Goal: Task Accomplishment & Management: Use online tool/utility

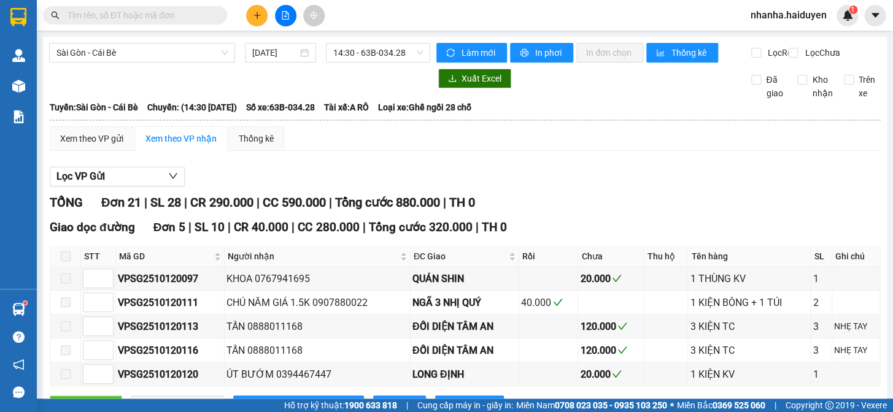
scroll to position [167, 0]
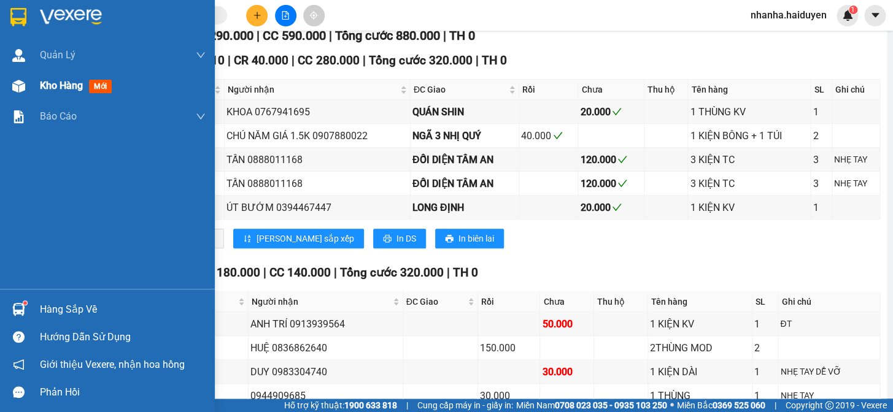
click at [10, 83] on div at bounding box center [18, 85] width 21 height 21
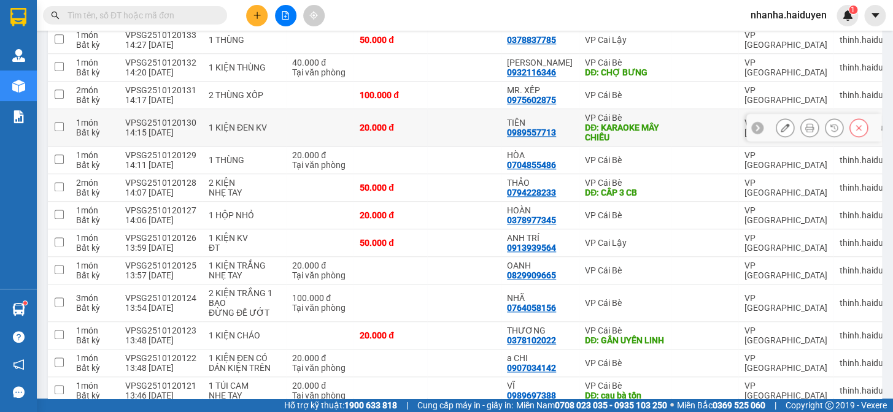
scroll to position [736, 0]
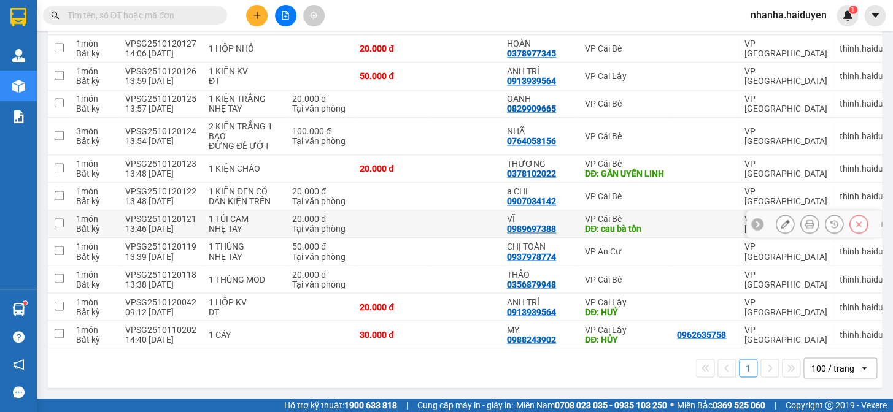
click at [459, 221] on td at bounding box center [464, 224] width 74 height 28
checkbox input "true"
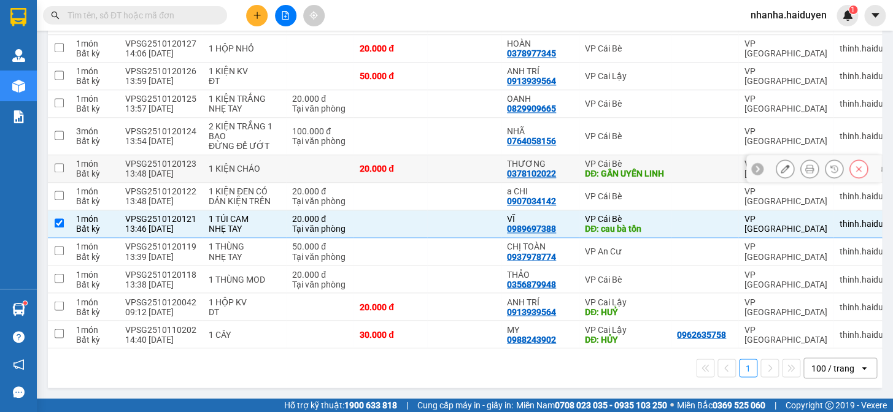
click at [470, 155] on td at bounding box center [464, 169] width 74 height 28
checkbox input "true"
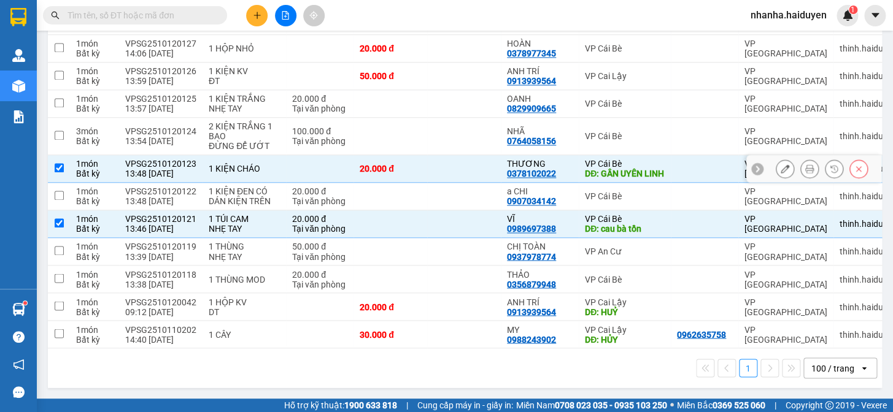
scroll to position [569, 0]
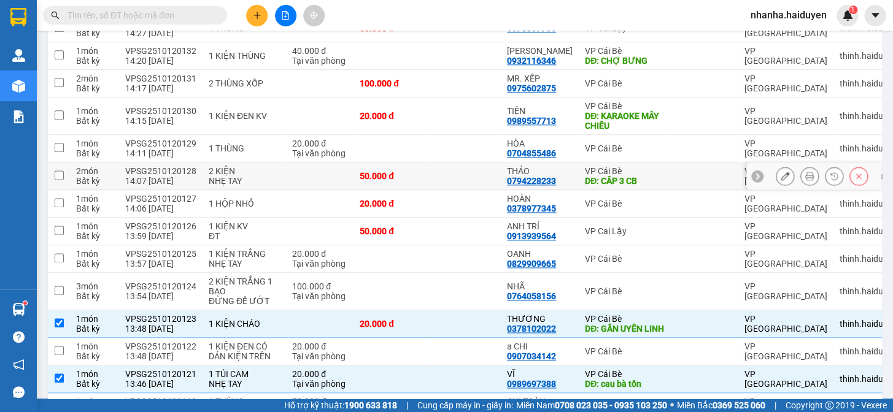
click at [475, 175] on td at bounding box center [464, 177] width 74 height 28
checkbox input "true"
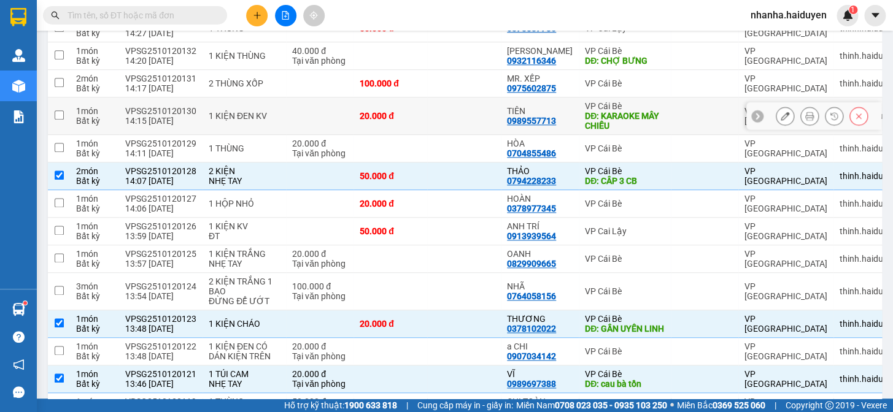
click at [472, 121] on td at bounding box center [464, 116] width 74 height 37
checkbox input "true"
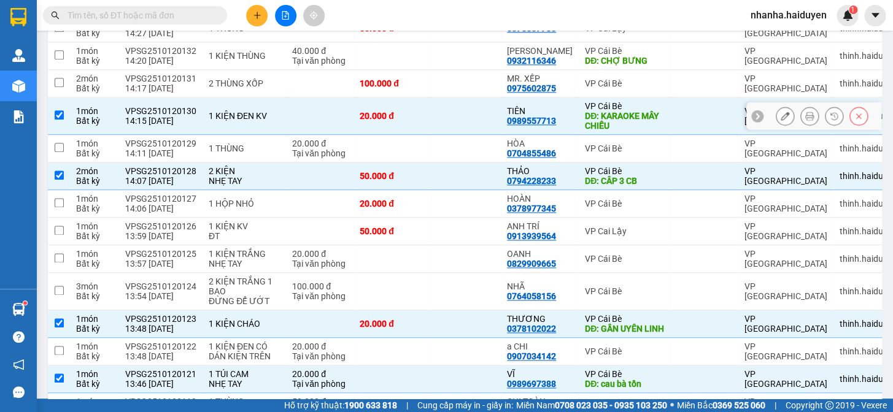
scroll to position [402, 0]
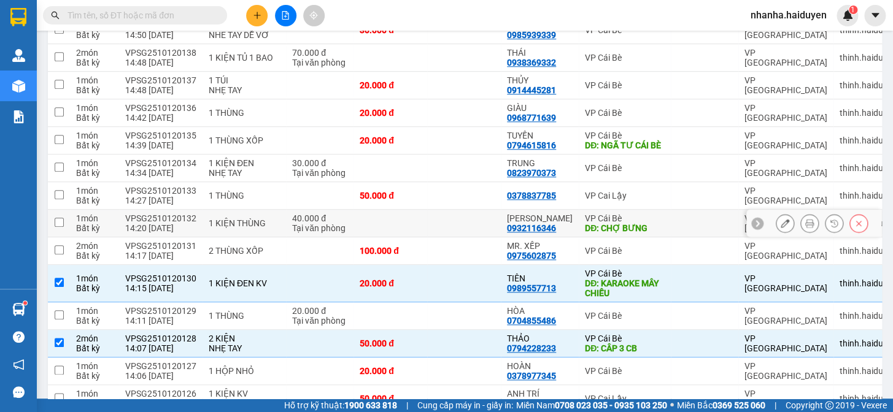
click at [448, 225] on td at bounding box center [464, 224] width 74 height 28
checkbox input "true"
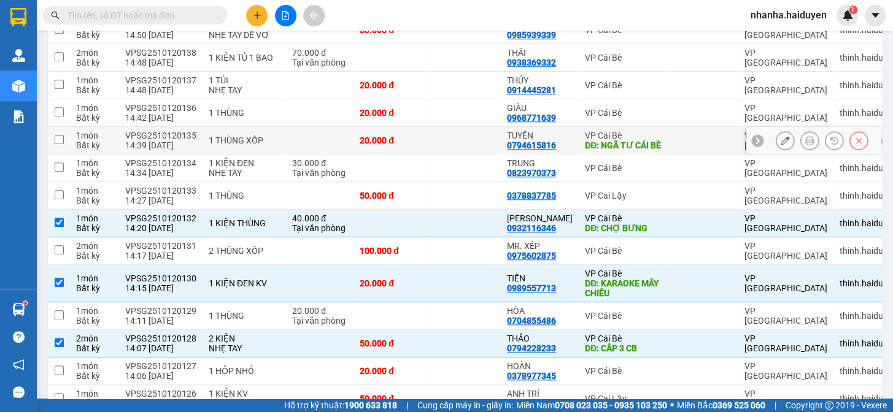
click at [445, 143] on td at bounding box center [464, 141] width 74 height 28
checkbox input "true"
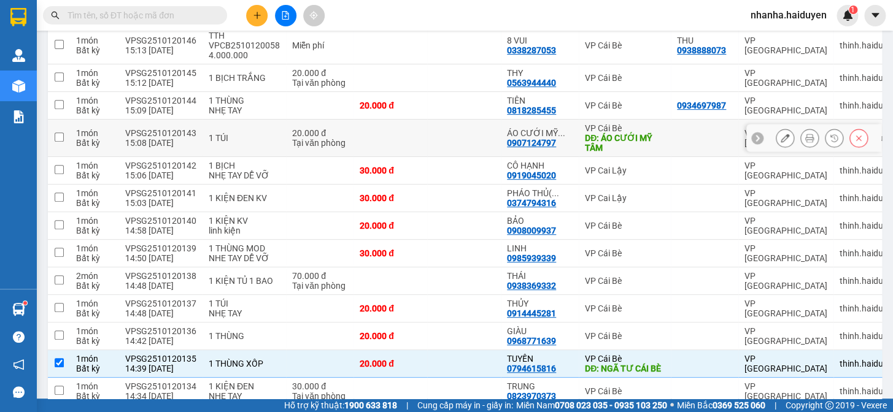
scroll to position [0, 0]
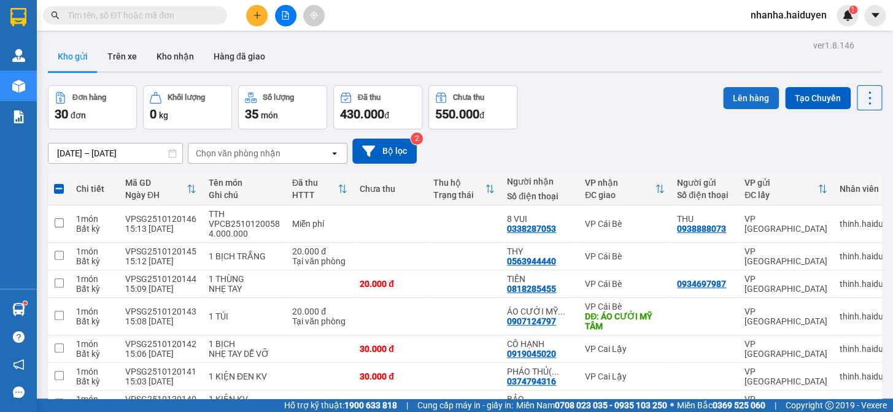
click at [730, 89] on button "Lên hàng" at bounding box center [751, 98] width 56 height 22
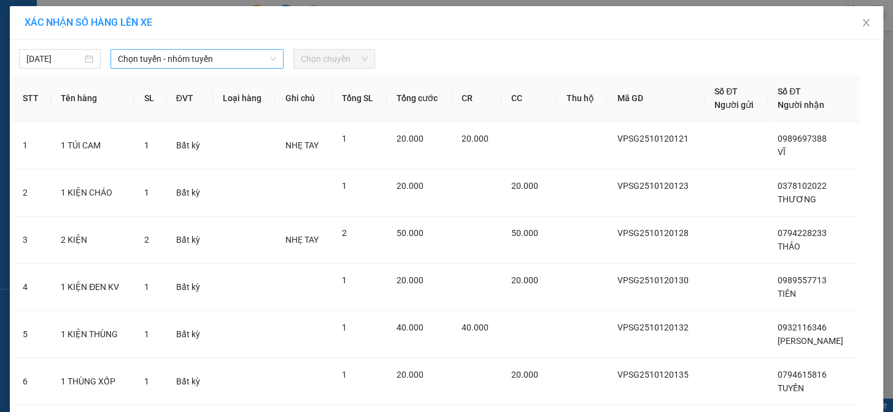
click at [269, 66] on span "Chọn tuyến - nhóm tuyến" at bounding box center [197, 59] width 158 height 18
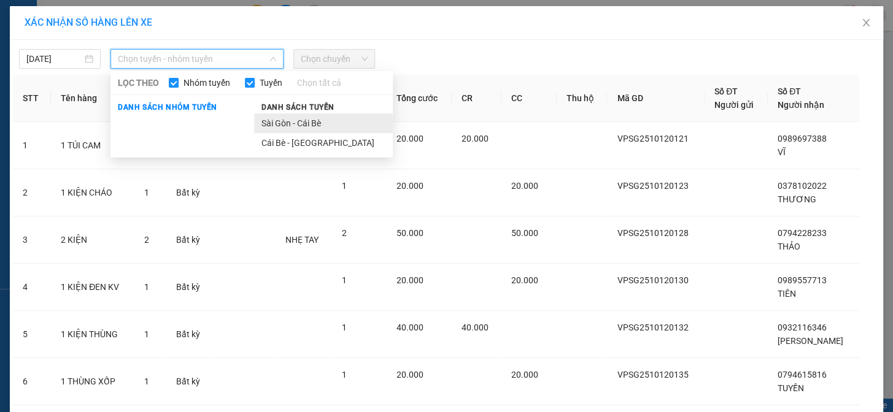
click at [276, 125] on li "Sài Gòn - Cái Bè" at bounding box center [323, 123] width 139 height 20
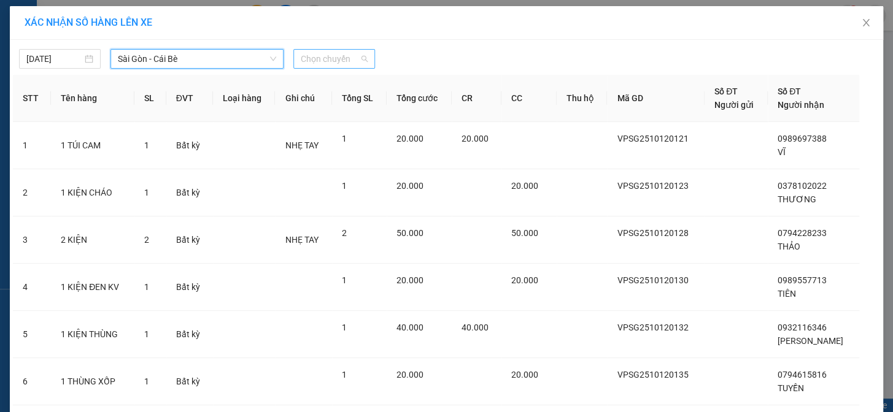
click at [332, 55] on span "Chọn chuyến" at bounding box center [334, 59] width 67 height 18
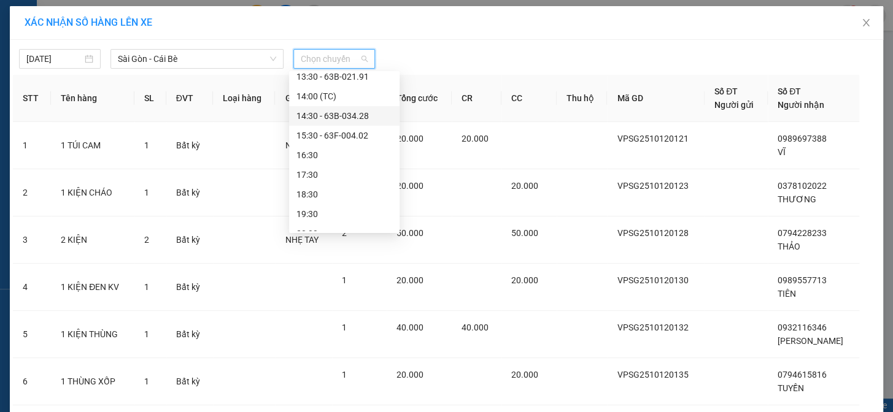
scroll to position [167, 0]
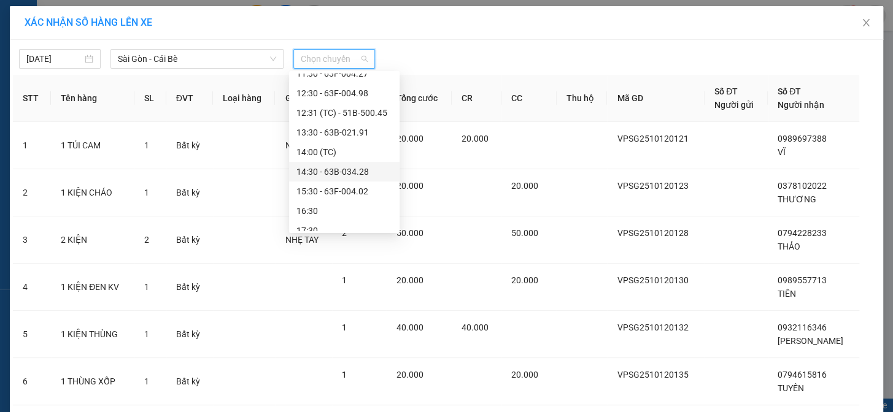
click at [347, 162] on div "14:30 - 63B-034.28" at bounding box center [344, 172] width 110 height 20
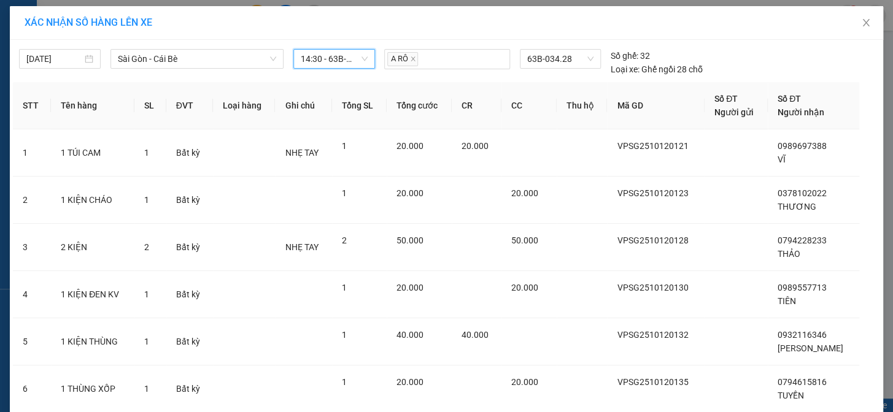
click at [317, 46] on div "[DATE] [GEOGRAPHIC_DATA] - Cái Bè LỌC THEO Nhóm [PERSON_NAME] tất cả [PERSON_NA…" at bounding box center [446, 59] width 867 height 33
click at [317, 58] on span "14:30 - 63B-034.28" at bounding box center [334, 59] width 67 height 18
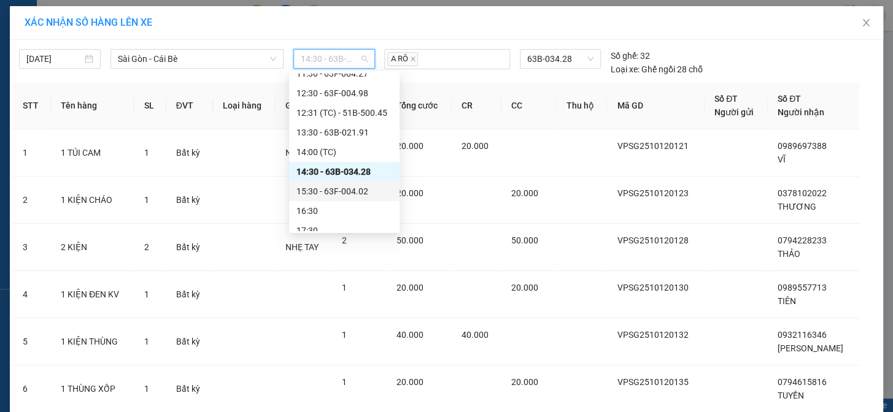
click at [340, 185] on div "15:30 - 63F-004.02" at bounding box center [344, 191] width 96 height 13
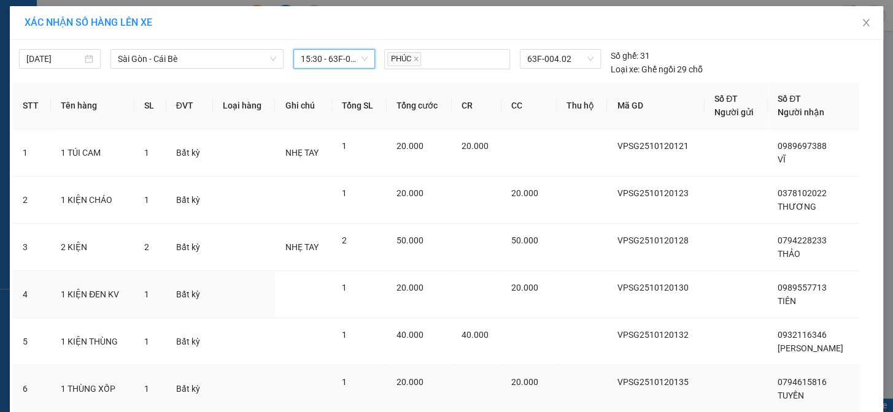
scroll to position [90, 0]
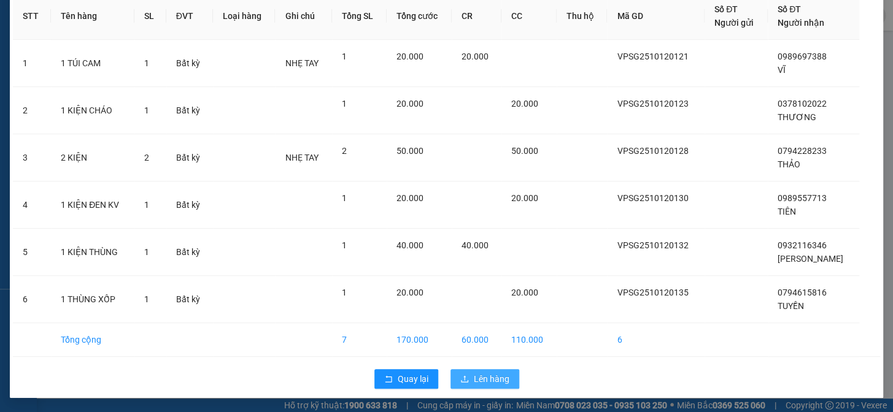
click at [496, 377] on span "Lên hàng" at bounding box center [492, 378] width 36 height 13
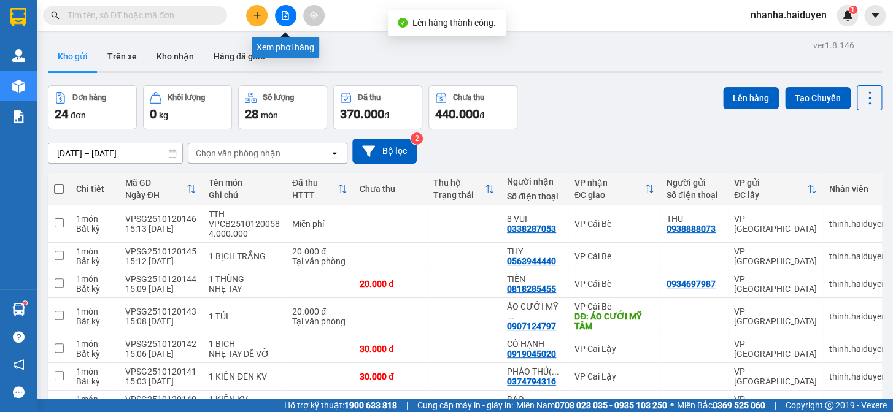
click at [286, 15] on icon "file-add" at bounding box center [285, 15] width 9 height 9
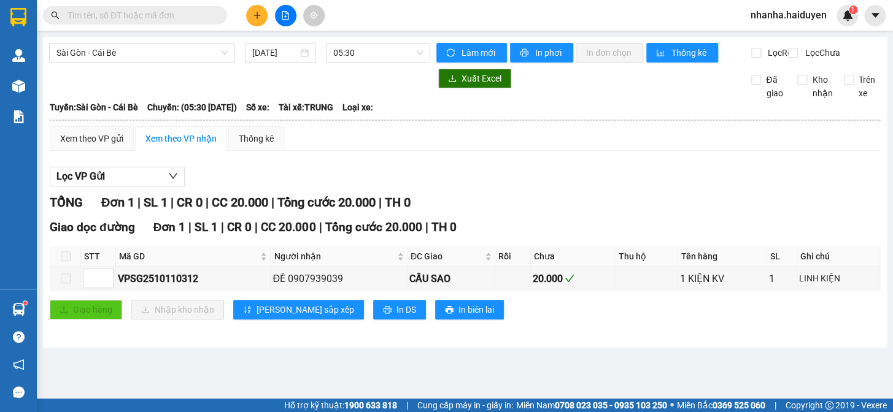
click at [364, 41] on div "[GEOGRAPHIC_DATA] - Cái Bè [DATE] 05:30 [PERSON_NAME] mới In phơi In [PERSON_NA…" at bounding box center [464, 192] width 843 height 311
click at [372, 45] on span "05:30" at bounding box center [378, 53] width 90 height 18
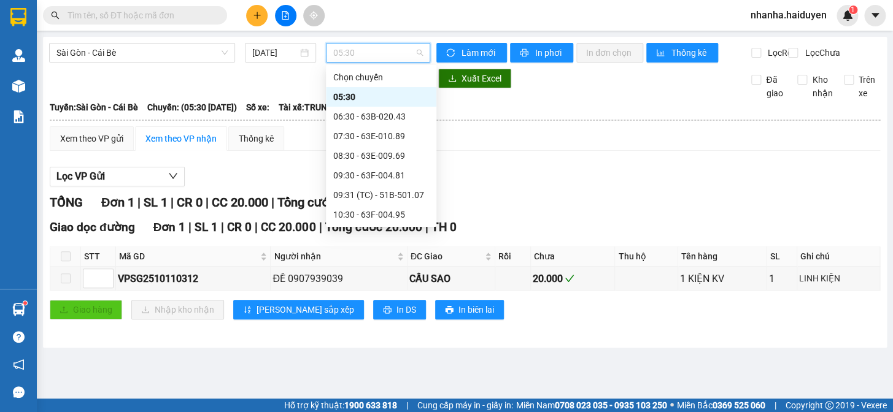
scroll to position [167, 0]
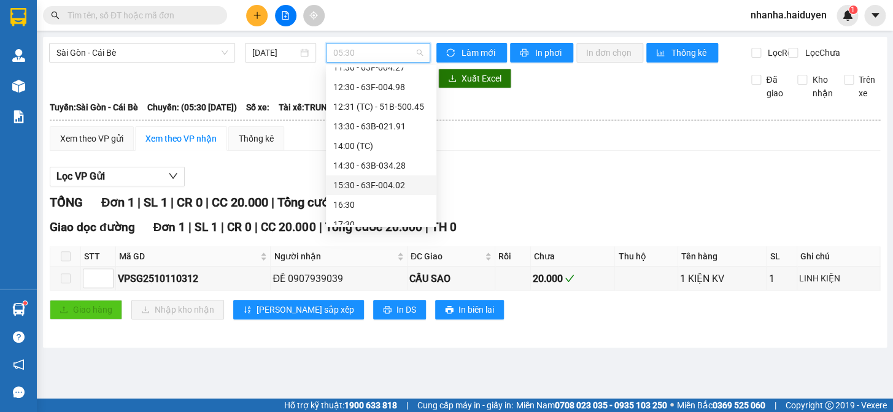
click at [384, 187] on div "15:30 - 63F-004.02" at bounding box center [381, 185] width 96 height 13
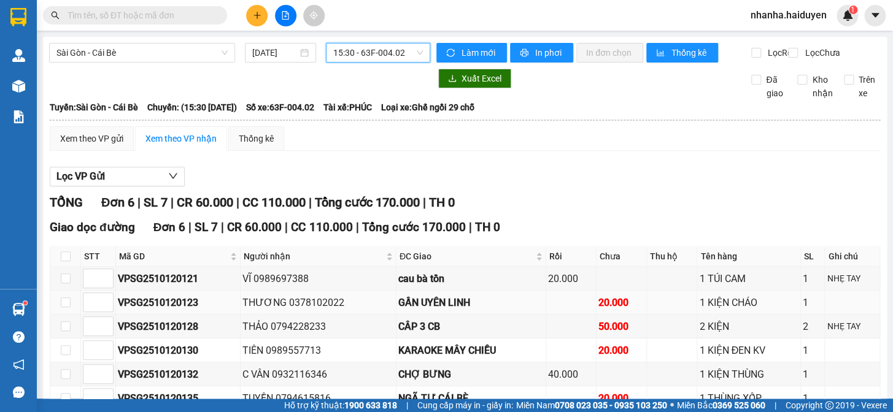
scroll to position [84, 0]
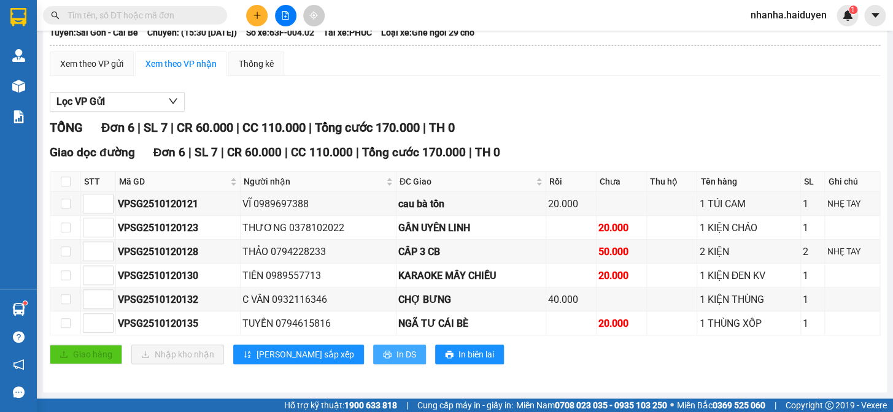
click at [396, 353] on span "In DS" at bounding box center [406, 354] width 20 height 13
